Goal: Find specific page/section: Find specific page/section

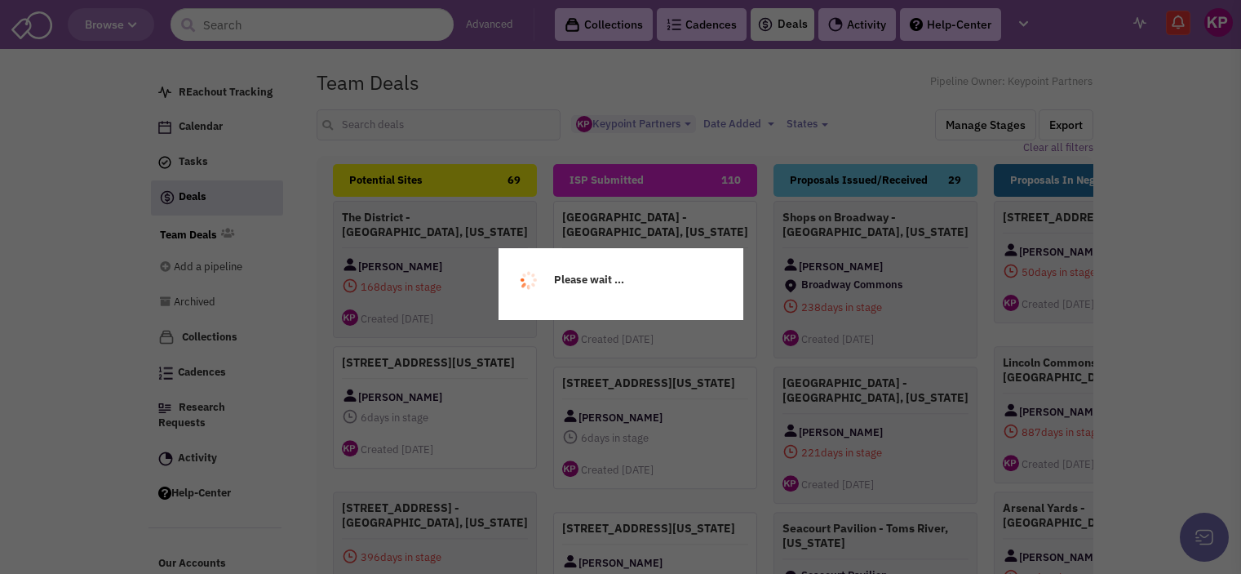
select select "1896"
select select
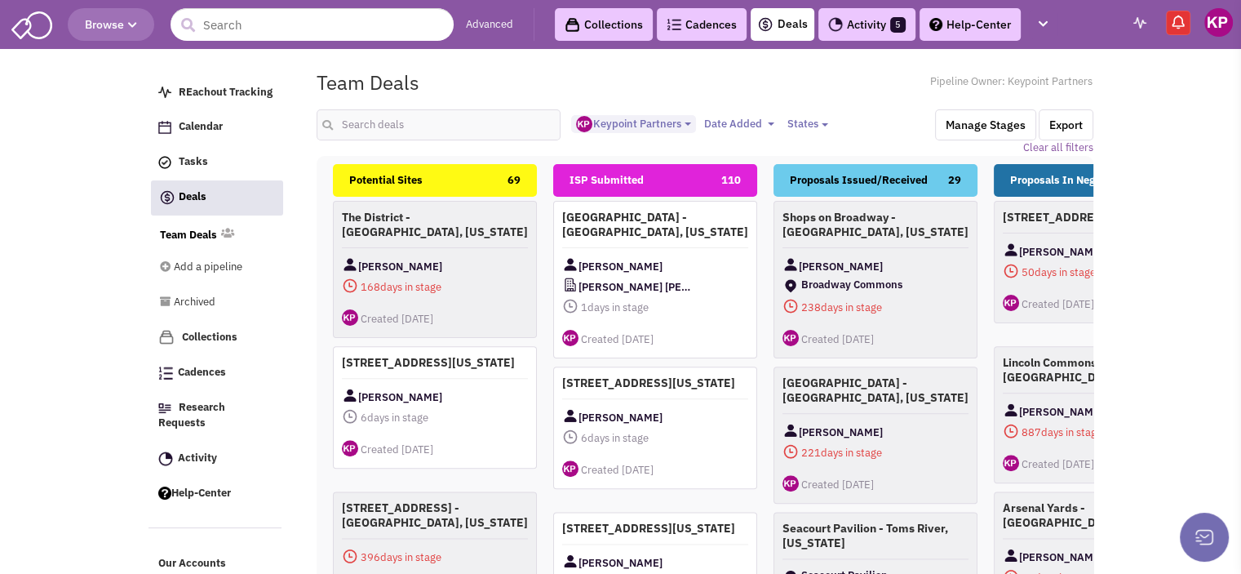
scroll to position [14, 0]
click at [866, 22] on link "Activity 5" at bounding box center [867, 24] width 97 height 33
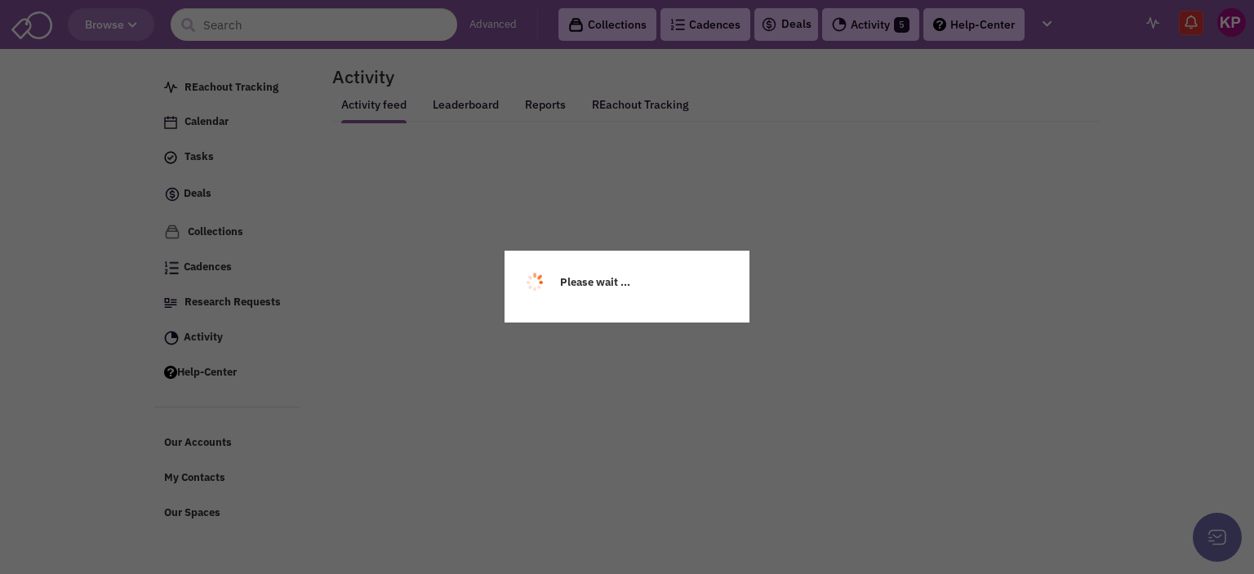
select select
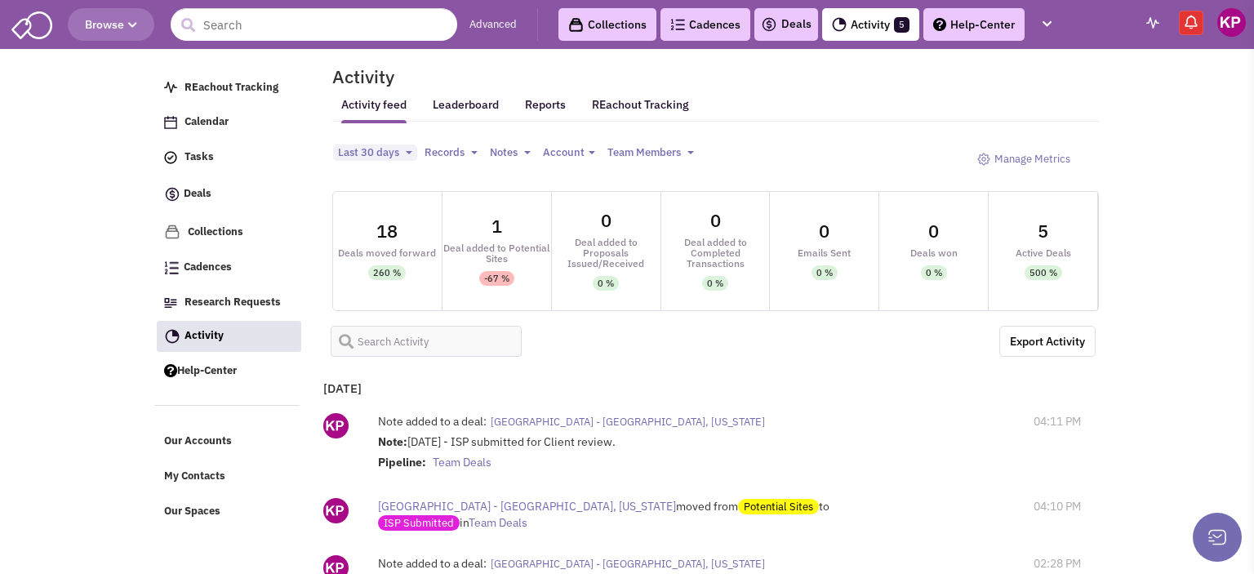
select select
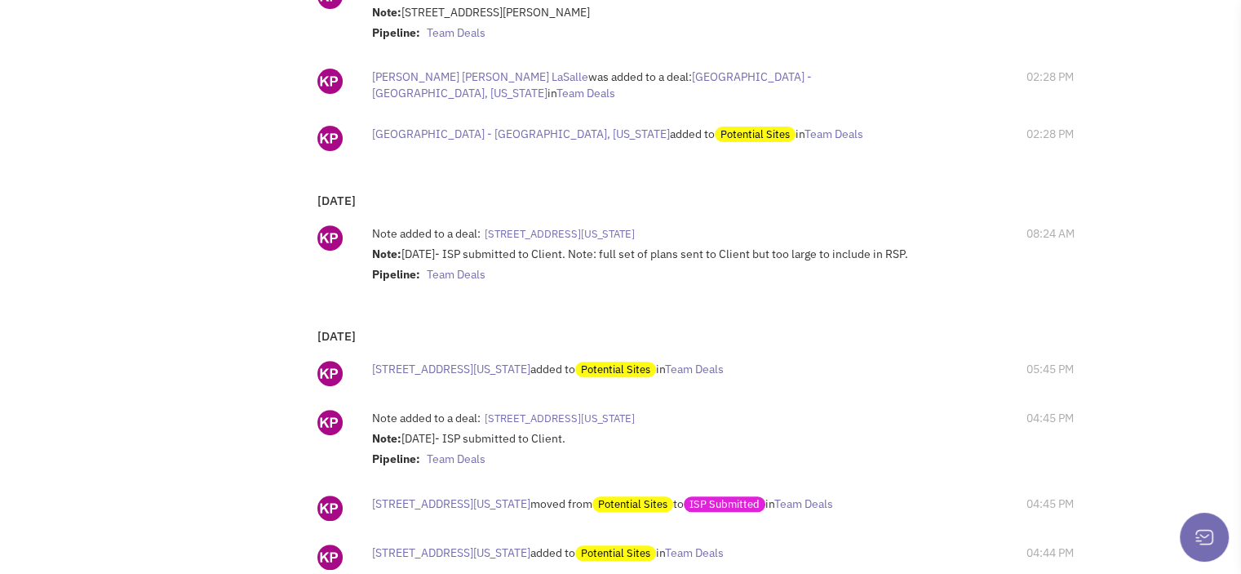
scroll to position [653, 0]
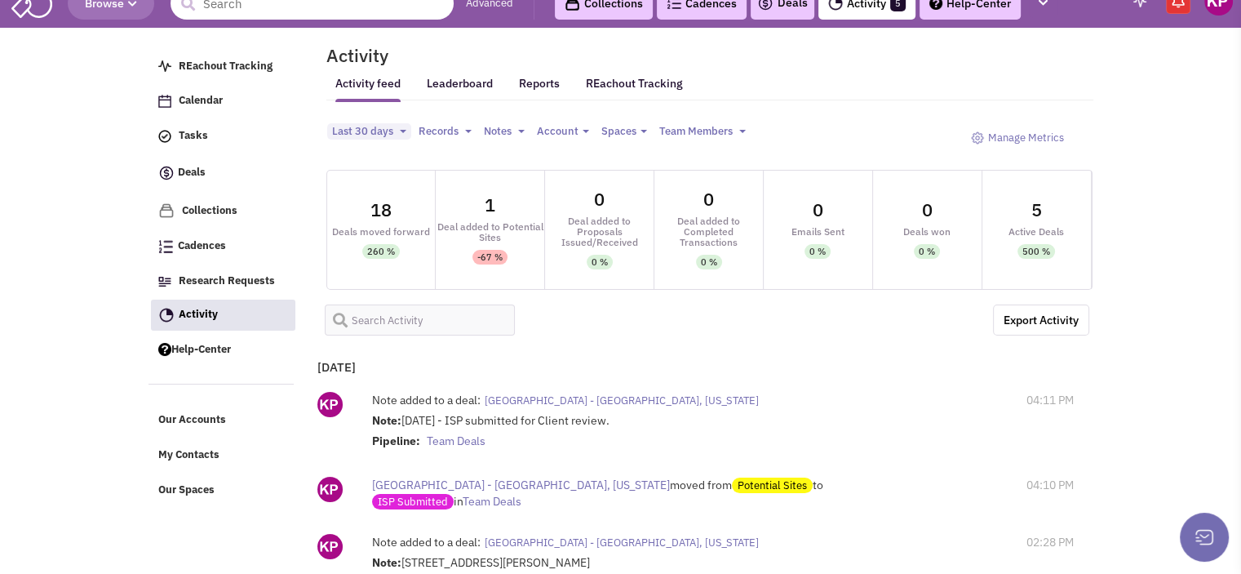
scroll to position [0, 0]
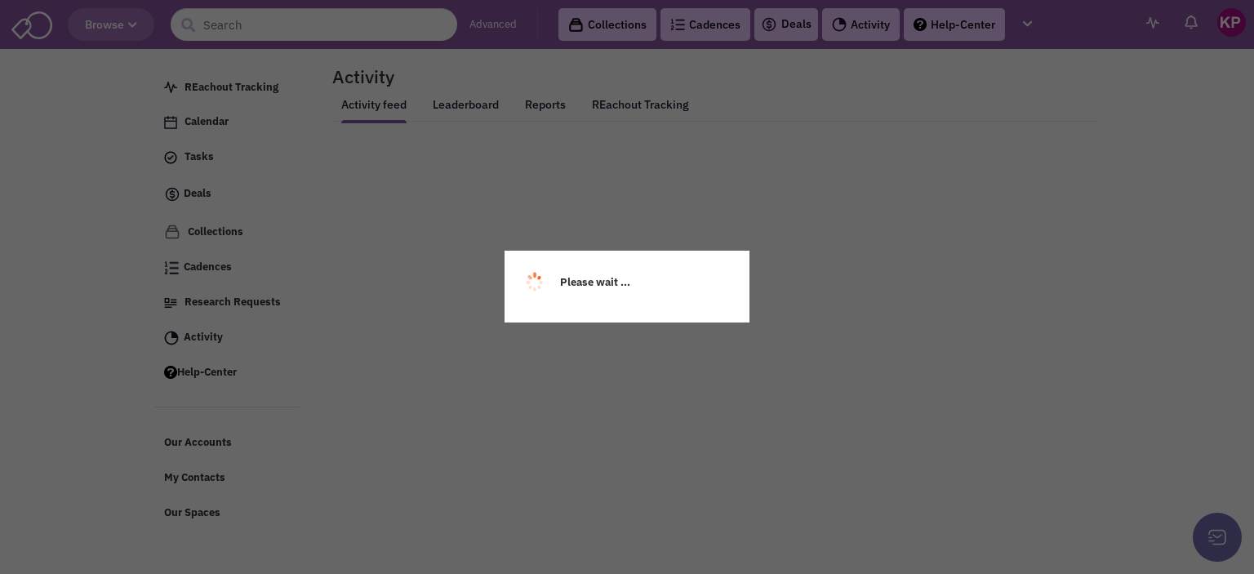
select select
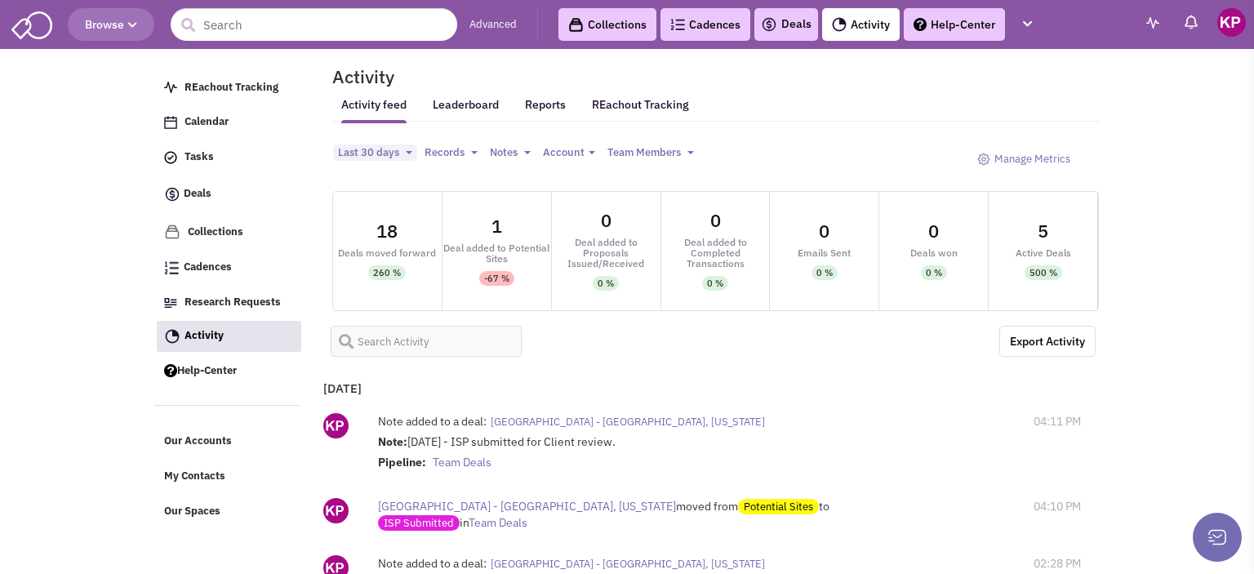
select select
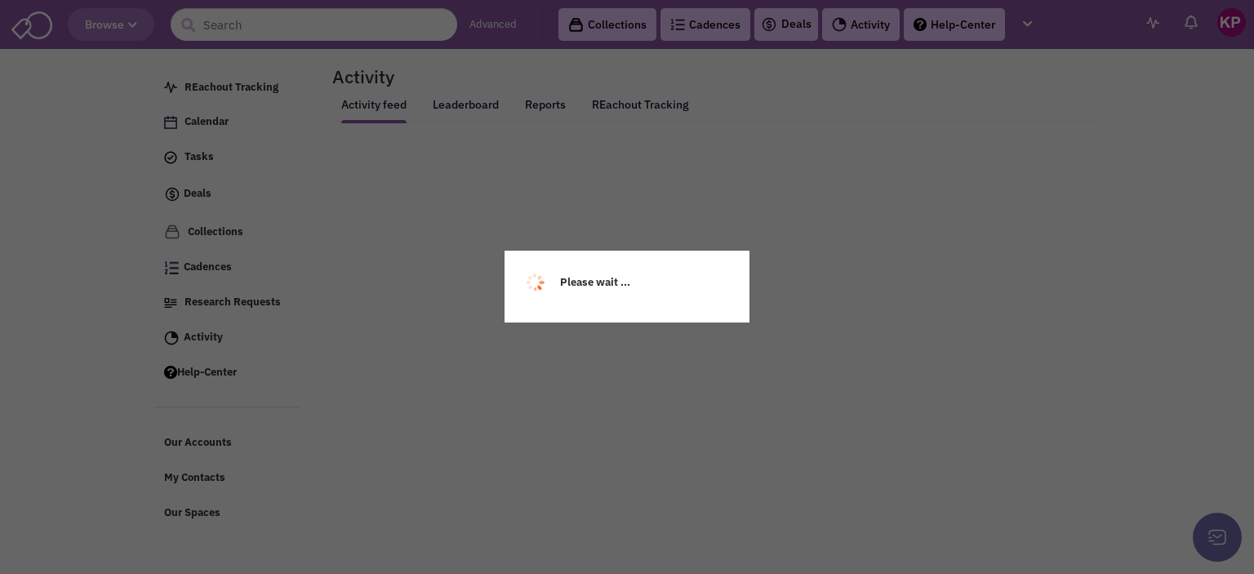
select select
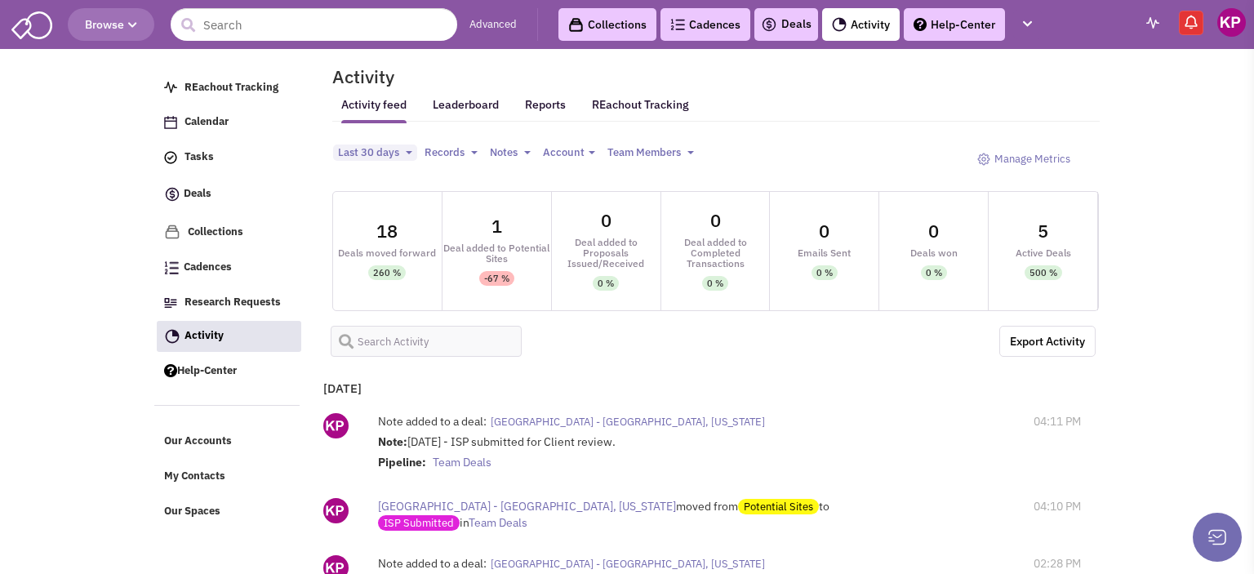
select select
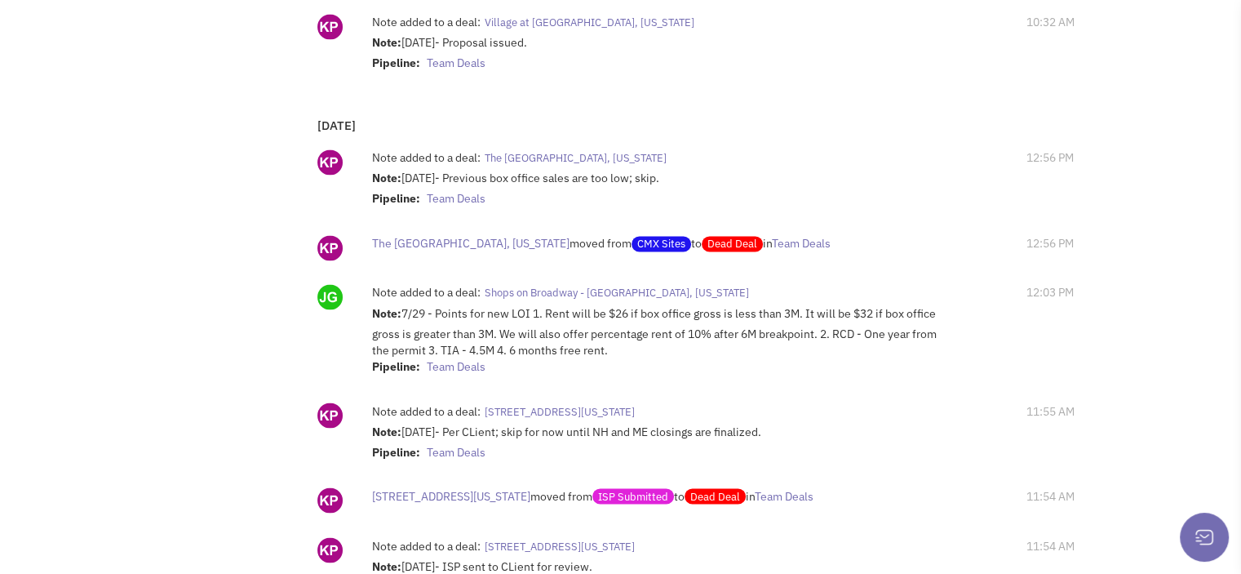
scroll to position [2886, 0]
